Goal: Task Accomplishment & Management: Complete application form

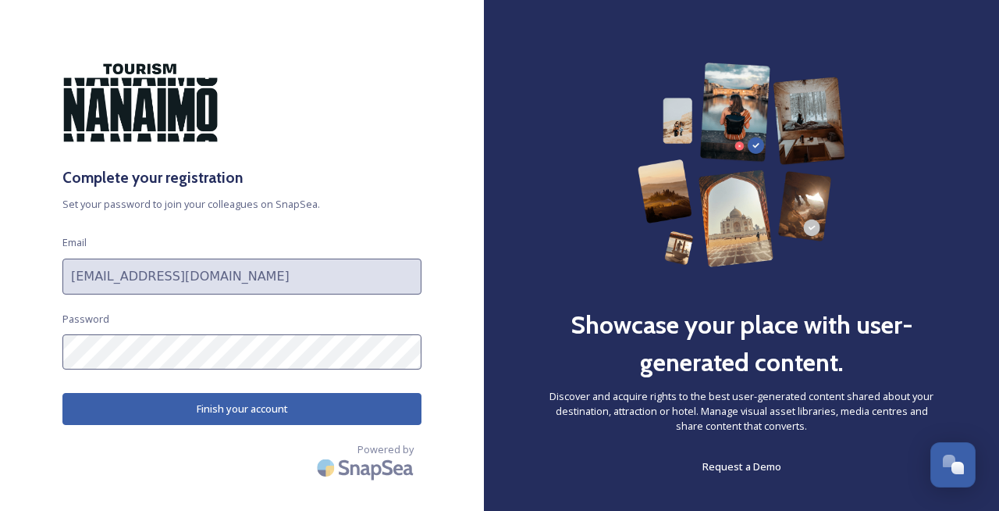
click at [235, 409] on button "Finish your account" at bounding box center [241, 409] width 359 height 32
